Goal: Task Accomplishment & Management: Manage account settings

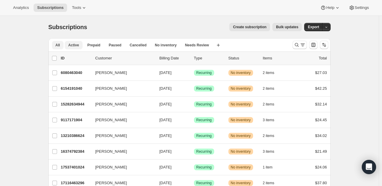
click at [73, 46] on span "Active" at bounding box center [73, 45] width 11 height 5
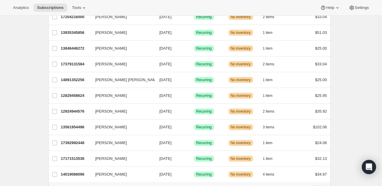
scroll to position [700, 0]
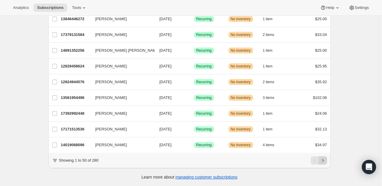
click at [323, 161] on icon "Next" at bounding box center [322, 160] width 1 height 3
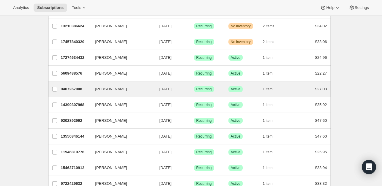
scroll to position [653, 0]
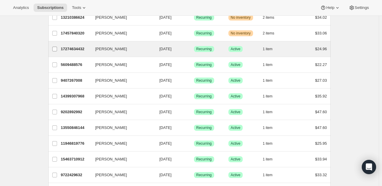
click at [56, 48] on input "[PERSON_NAME]" at bounding box center [54, 49] width 5 height 5
checkbox input "true"
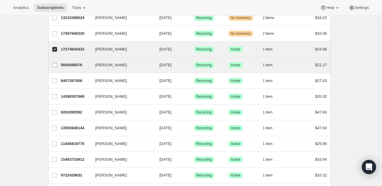
click at [56, 63] on input "[PERSON_NAME]" at bounding box center [54, 65] width 5 height 5
checkbox input "true"
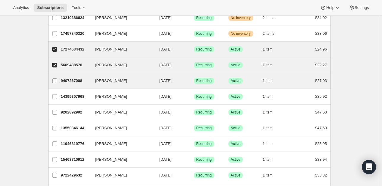
click at [54, 78] on input "[PERSON_NAME]" at bounding box center [54, 80] width 5 height 5
checkbox input "true"
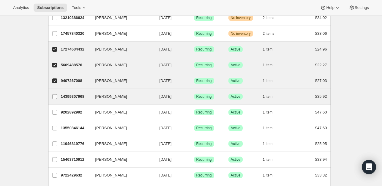
click at [56, 94] on input "[PERSON_NAME]" at bounding box center [54, 96] width 5 height 5
checkbox input "true"
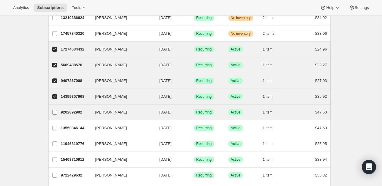
click at [57, 111] on input "[PERSON_NAME]" at bounding box center [54, 112] width 5 height 5
checkbox input "true"
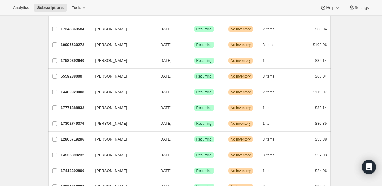
scroll to position [0, 0]
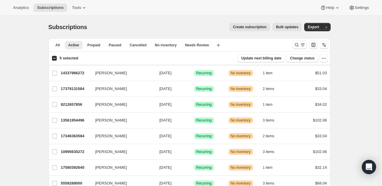
click at [283, 23] on button "Bulk updates" at bounding box center [286, 27] width 29 height 8
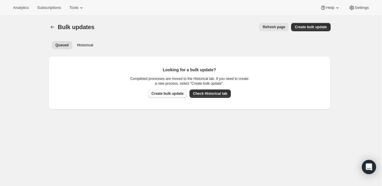
click at [167, 97] on button "Create bulk update" at bounding box center [167, 93] width 39 height 8
select select "12"
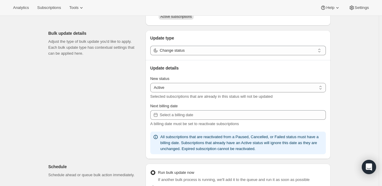
scroll to position [89, 0]
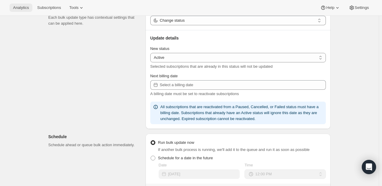
click at [18, 8] on span "Analytics" at bounding box center [21, 7] width 16 height 5
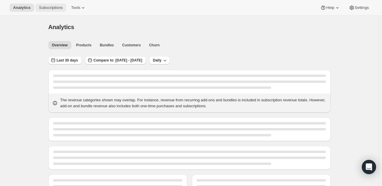
click at [49, 8] on span "Subscriptions" at bounding box center [51, 7] width 24 height 5
